Goal: Information Seeking & Learning: Learn about a topic

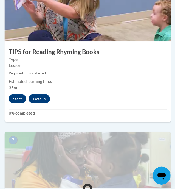
scroll to position [920, 0]
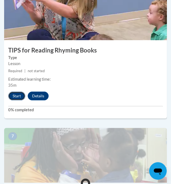
click at [13, 95] on button "Start" at bounding box center [16, 96] width 17 height 9
